Goal: Book appointment/travel/reservation

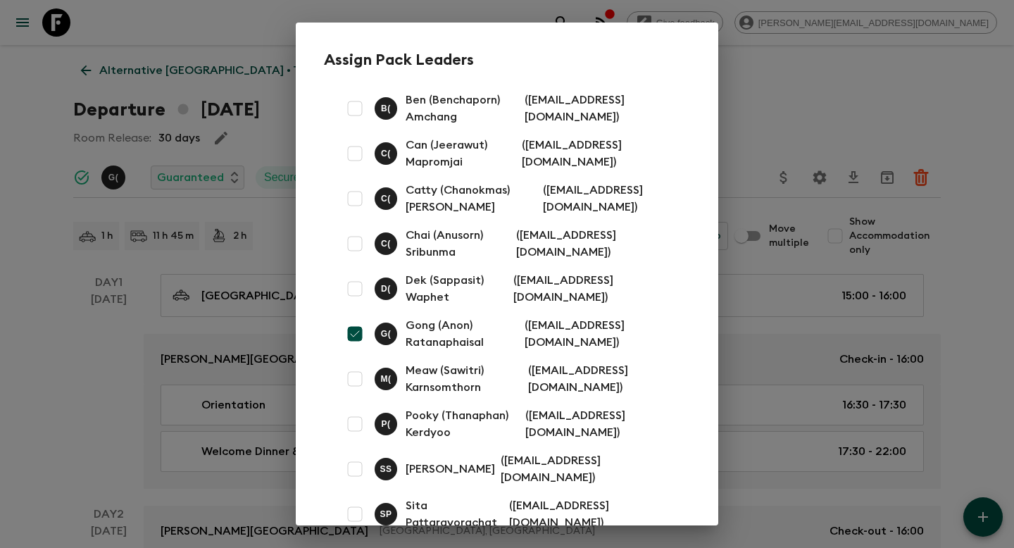
click at [779, 97] on div "Assign Pack Leaders B ( Ben (Benchaporn) Amchang ( [EMAIL_ADDRESS][DOMAIN_NAME]…" at bounding box center [507, 274] width 1014 height 548
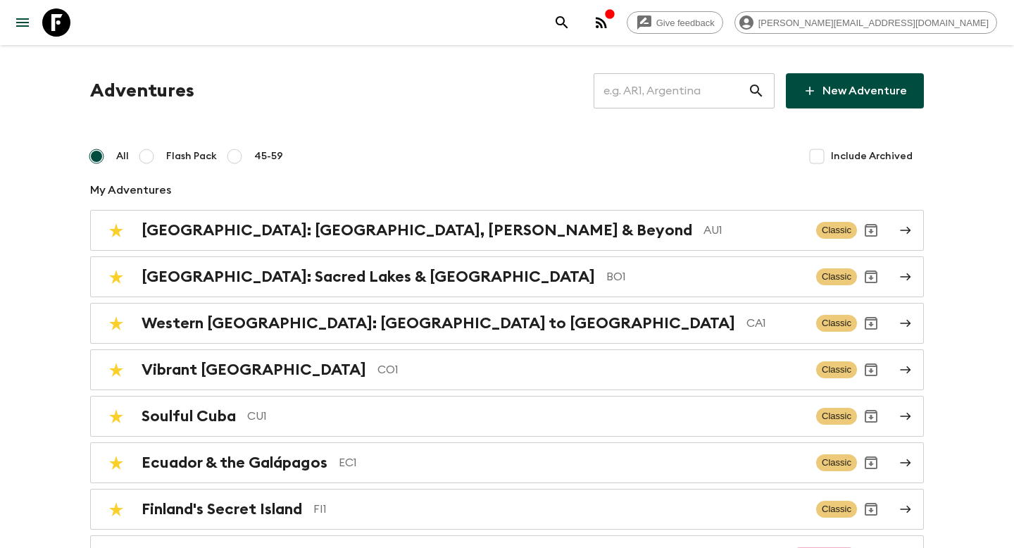
click at [651, 87] on input "text" at bounding box center [671, 90] width 154 height 39
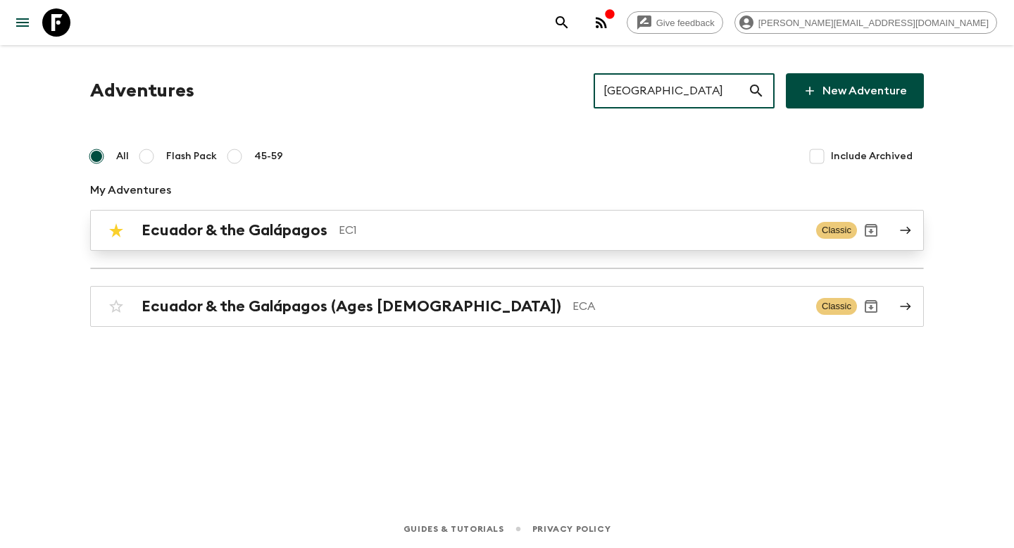
type input "ecuador"
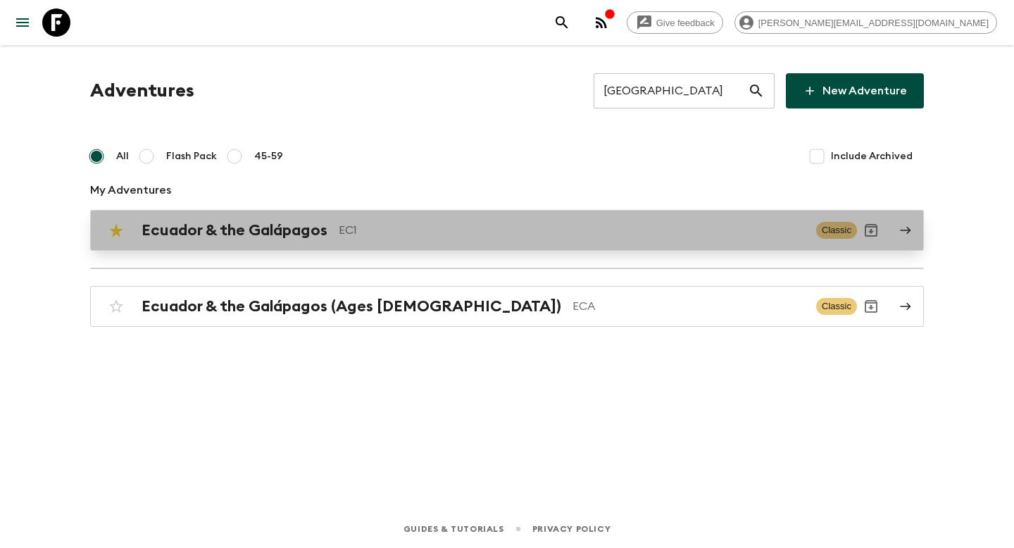
click at [415, 245] on link "Ecuador & the Galápagos EC1 Classic" at bounding box center [507, 230] width 834 height 41
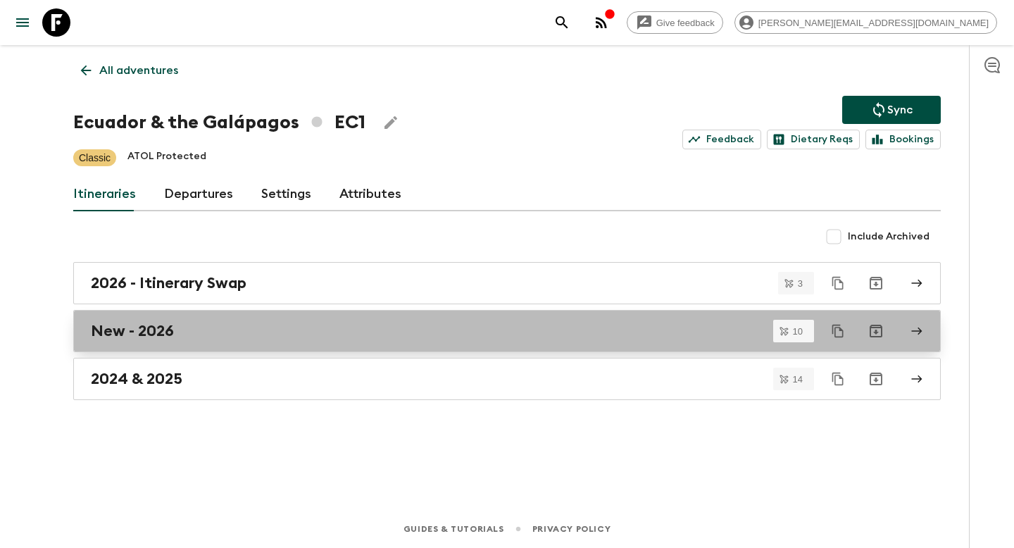
click at [156, 319] on link "New - 2026" at bounding box center [506, 331] width 867 height 42
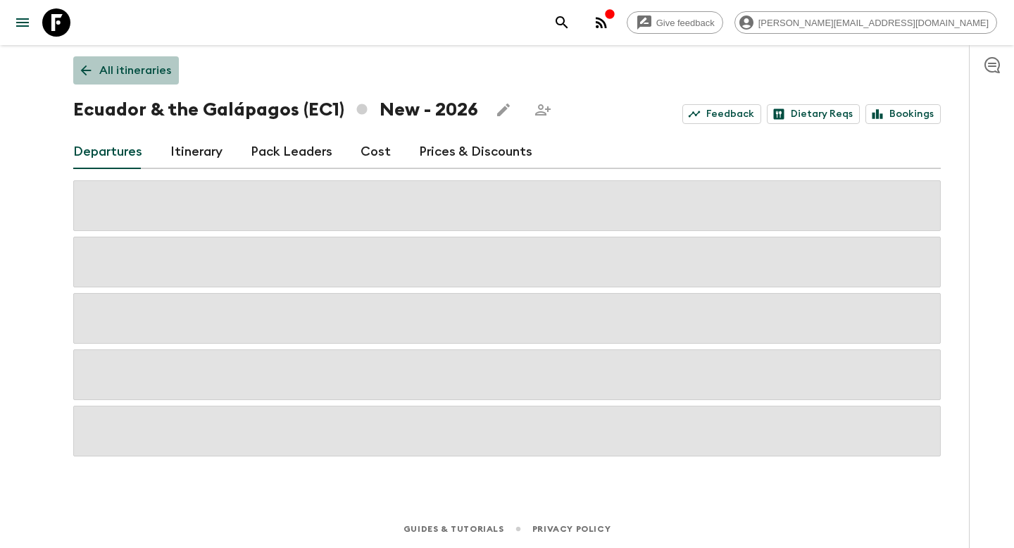
click at [138, 68] on p "All itineraries" at bounding box center [135, 70] width 72 height 17
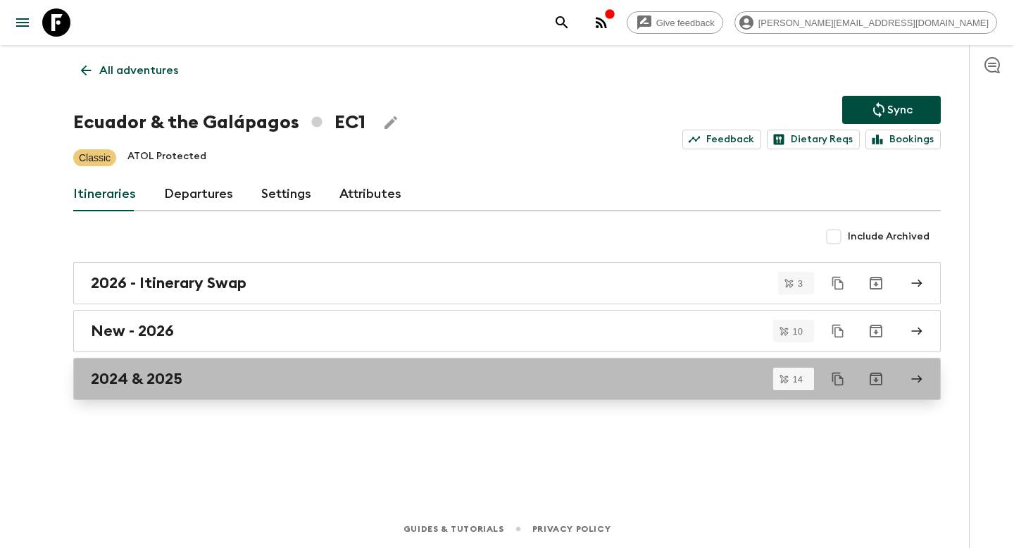
click at [145, 382] on h2 "2024 & 2025" at bounding box center [137, 379] width 92 height 18
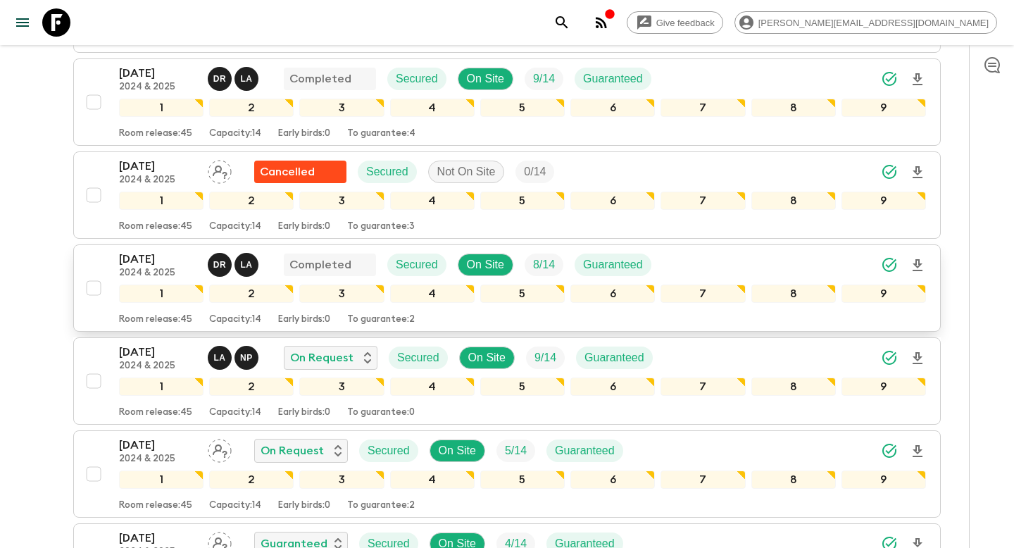
scroll to position [404, 0]
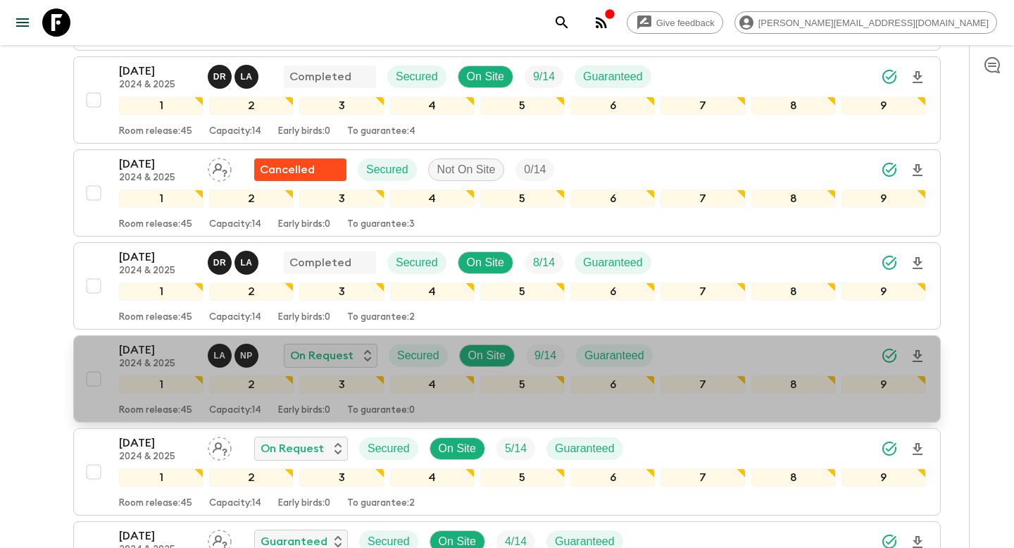
click at [134, 351] on p "23 Aug 2025" at bounding box center [157, 349] width 77 height 17
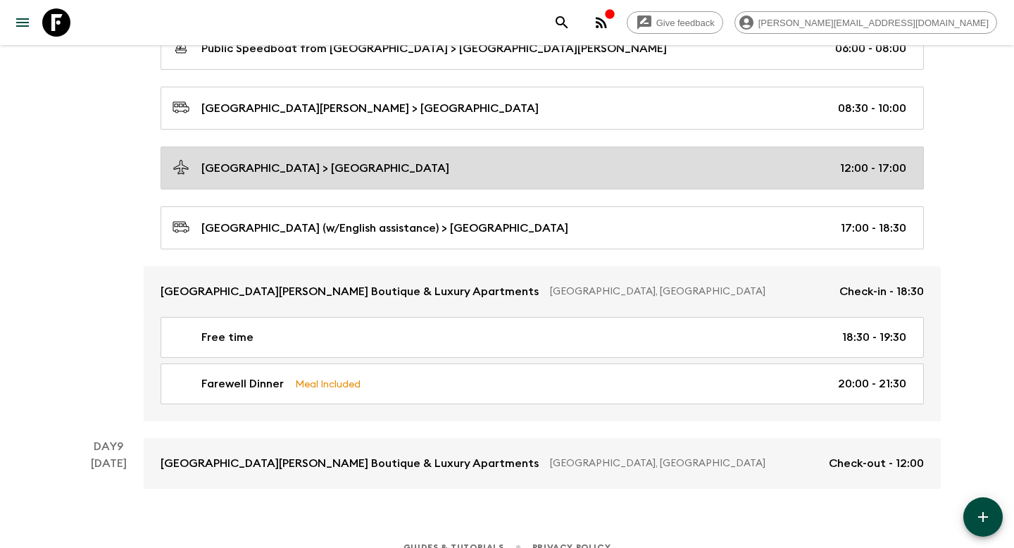
scroll to position [3663, 0]
